Goal: Transaction & Acquisition: Subscribe to service/newsletter

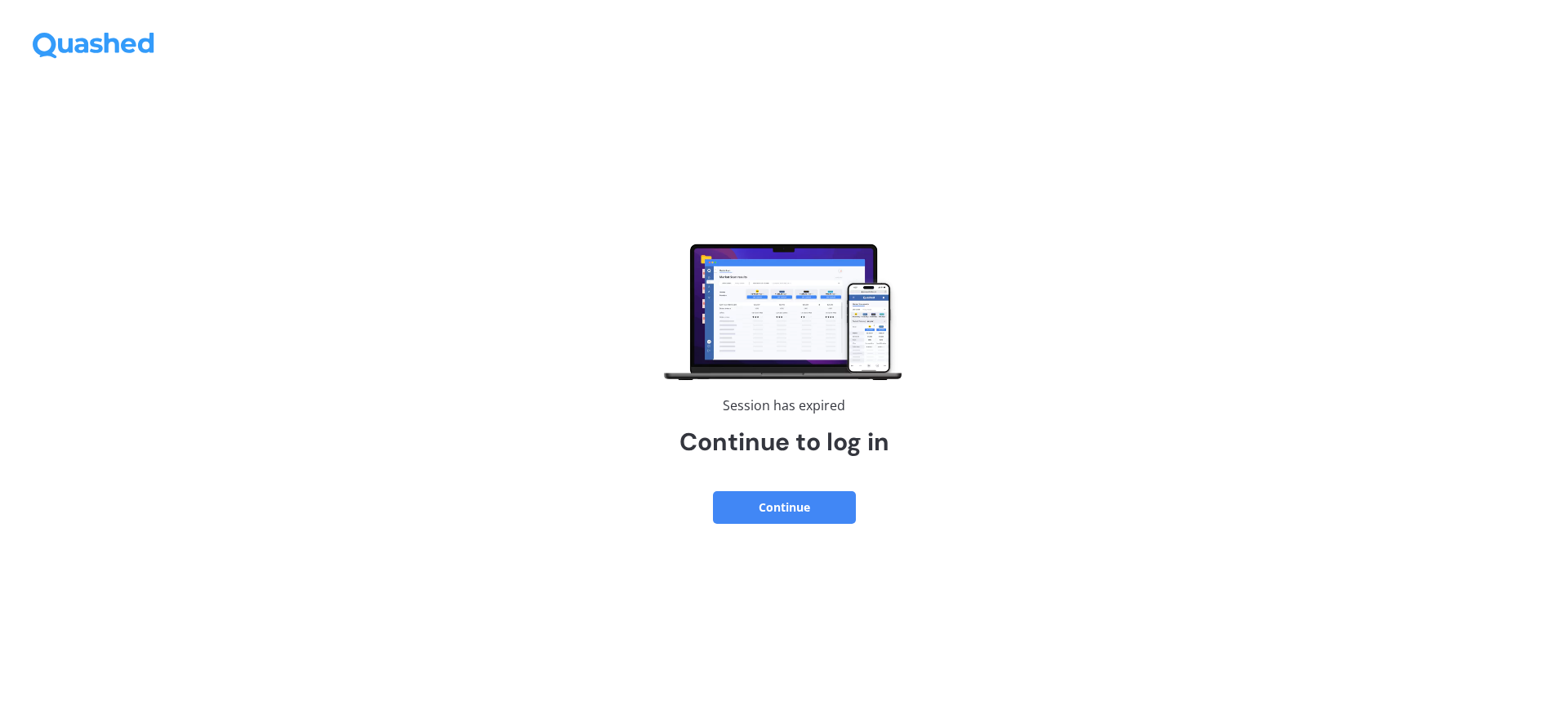
click at [779, 507] on button "Continue" at bounding box center [785, 507] width 143 height 33
